Goal: Task Accomplishment & Management: Use online tool/utility

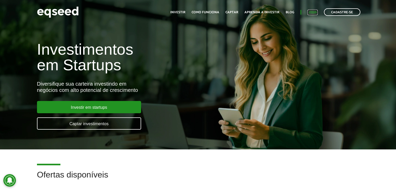
click at [314, 13] on link "Login" at bounding box center [312, 12] width 10 height 3
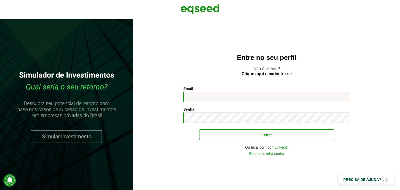
type input "**********"
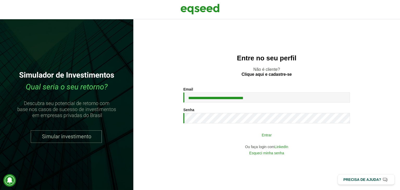
click at [273, 136] on button "Entrar" at bounding box center [266, 135] width 135 height 10
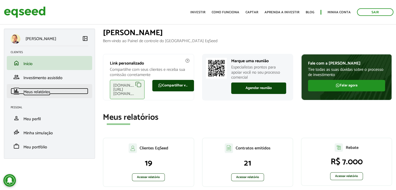
click at [38, 92] on span "Meus relatórios" at bounding box center [36, 91] width 27 height 7
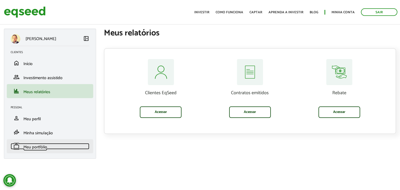
click at [41, 148] on span "Meu portfólio" at bounding box center [35, 147] width 24 height 7
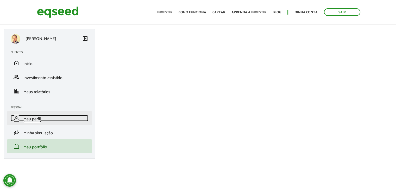
click at [37, 121] on span "Meu perfil" at bounding box center [31, 119] width 17 height 7
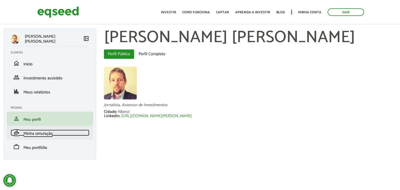
click at [36, 131] on span "Minha simulação" at bounding box center [37, 133] width 29 height 7
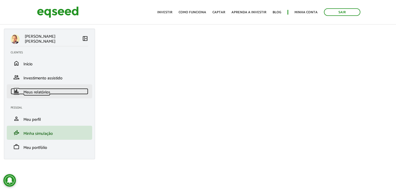
click at [31, 91] on span "Meus relatórios" at bounding box center [36, 92] width 27 height 7
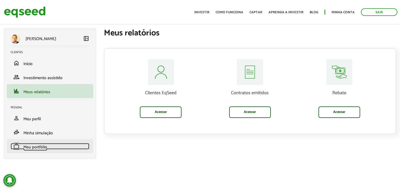
click at [29, 145] on span "Meu portfólio" at bounding box center [35, 147] width 24 height 7
